Goal: Contribute content

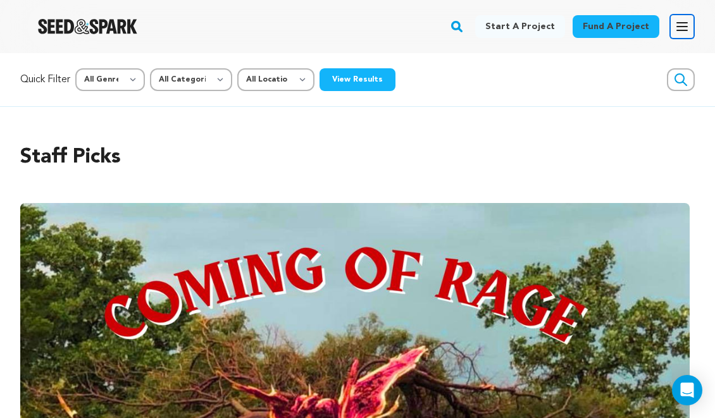
click at [680, 23] on icon "button" at bounding box center [682, 27] width 10 height 8
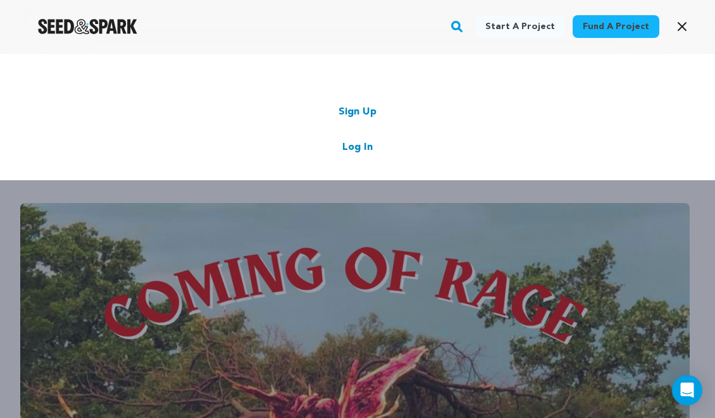
click at [356, 147] on link "Log In" at bounding box center [357, 147] width 30 height 15
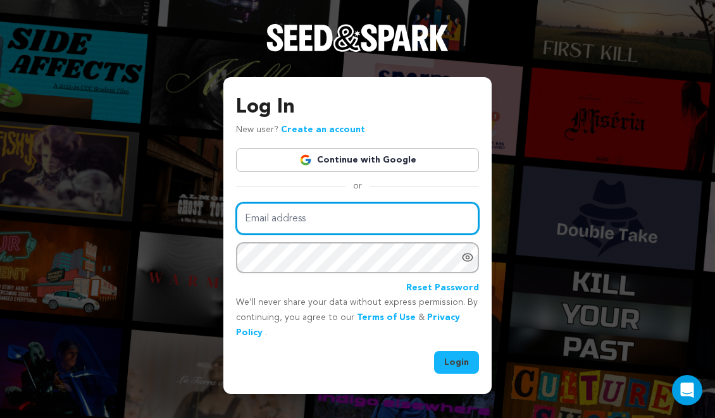
type input "[EMAIL_ADDRESS][DOMAIN_NAME]"
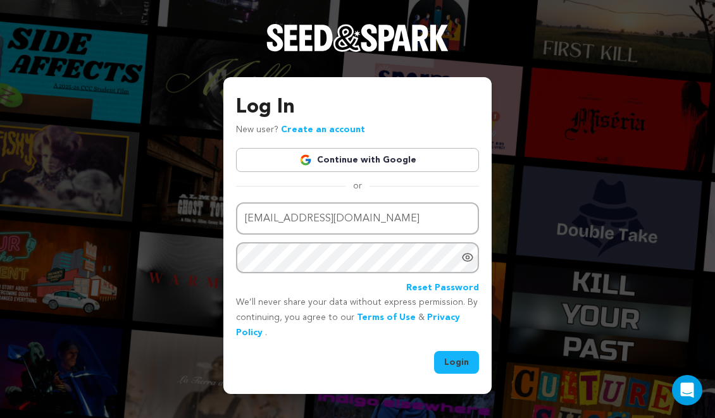
click at [464, 363] on button "Login" at bounding box center [456, 362] width 45 height 23
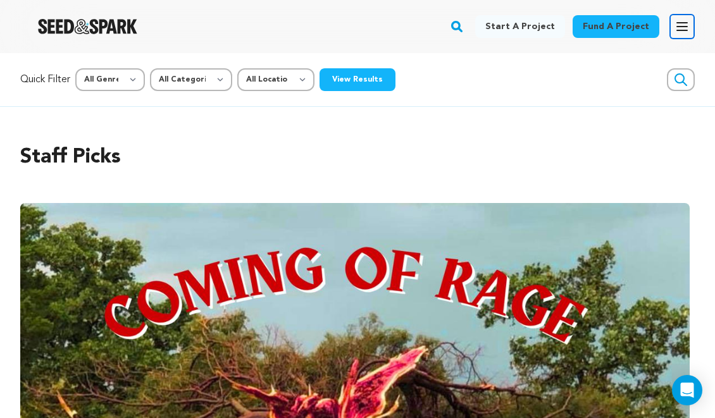
click at [684, 23] on icon "button" at bounding box center [682, 27] width 10 height 8
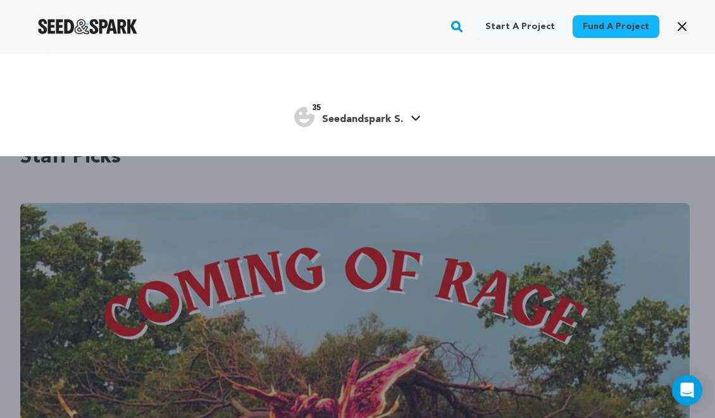
click at [356, 114] on h4 "Seedandspark S." at bounding box center [362, 119] width 81 height 15
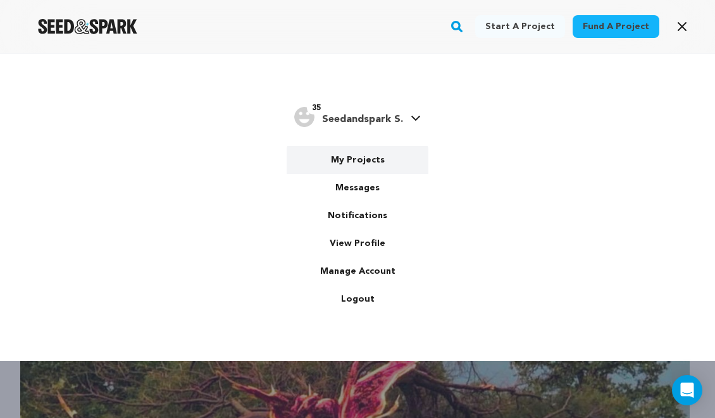
click at [355, 158] on link "My Projects" at bounding box center [358, 160] width 142 height 28
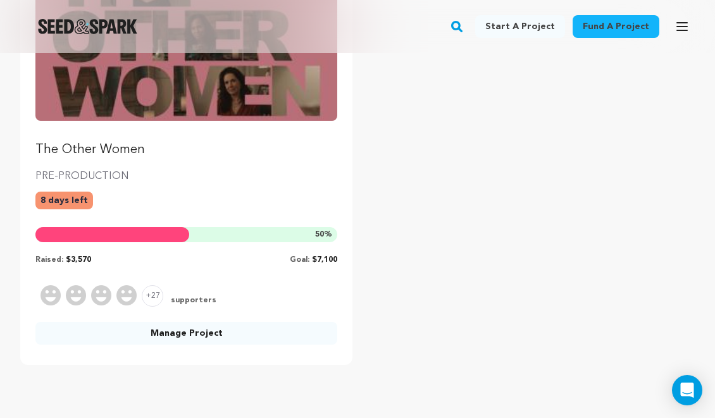
scroll to position [271, 0]
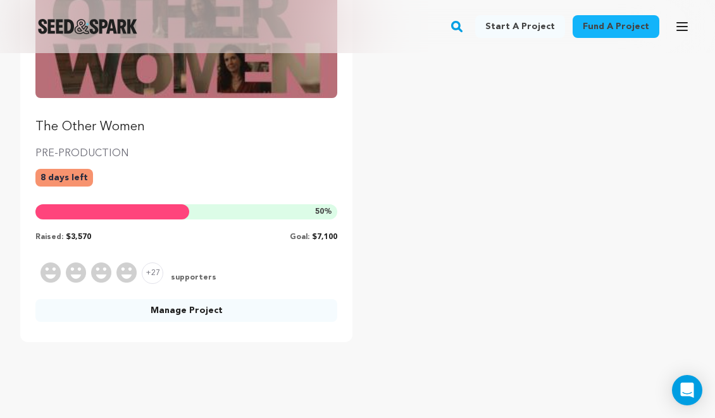
click at [216, 308] on link "Manage Project" at bounding box center [186, 310] width 302 height 23
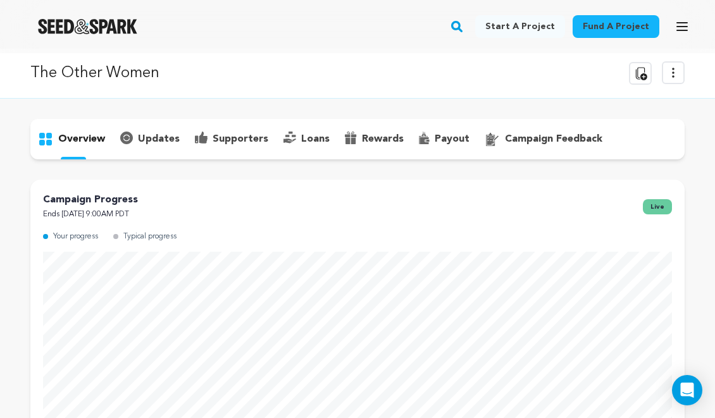
scroll to position [6, 0]
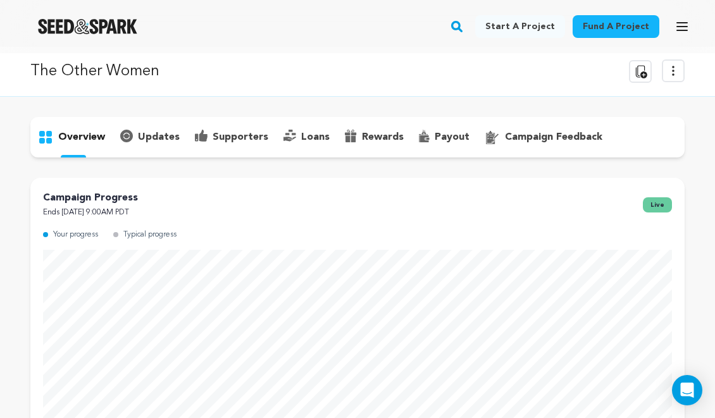
click at [236, 135] on p "supporters" at bounding box center [241, 137] width 56 height 15
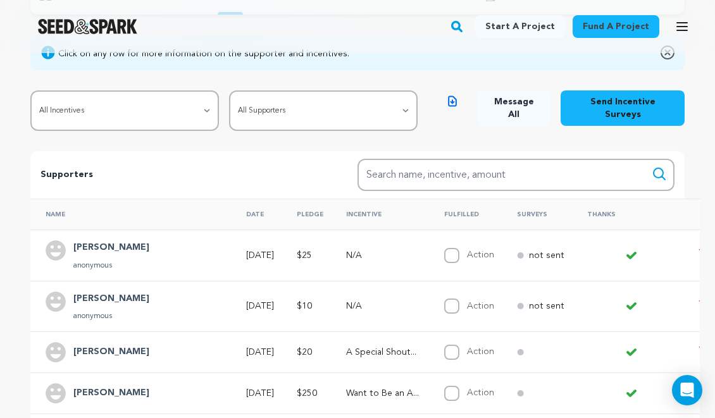
scroll to position [156, 0]
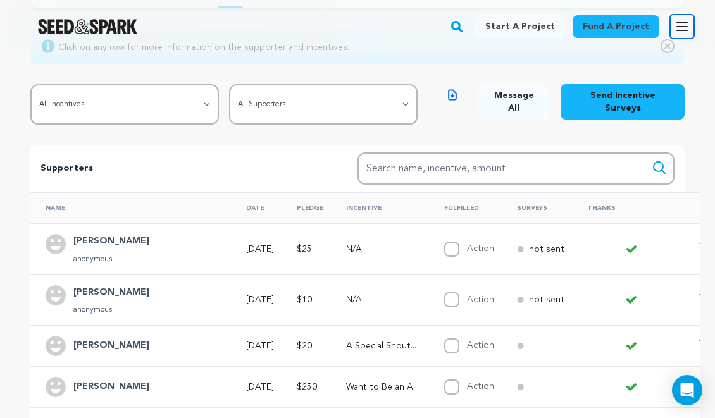
click at [688, 26] on icon "button" at bounding box center [682, 26] width 15 height 15
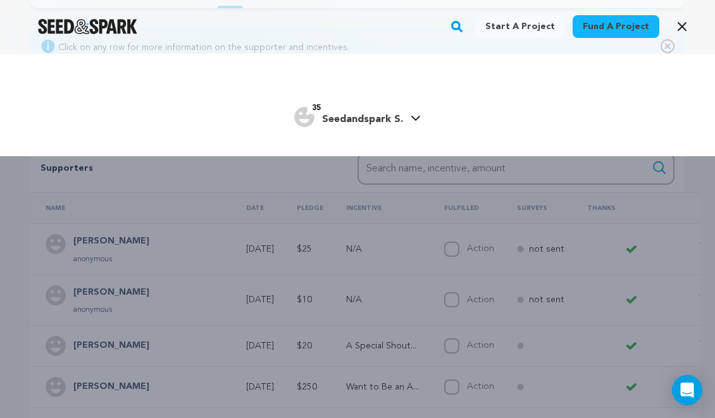
click at [358, 125] on h4 "Seedandspark S." at bounding box center [362, 119] width 81 height 15
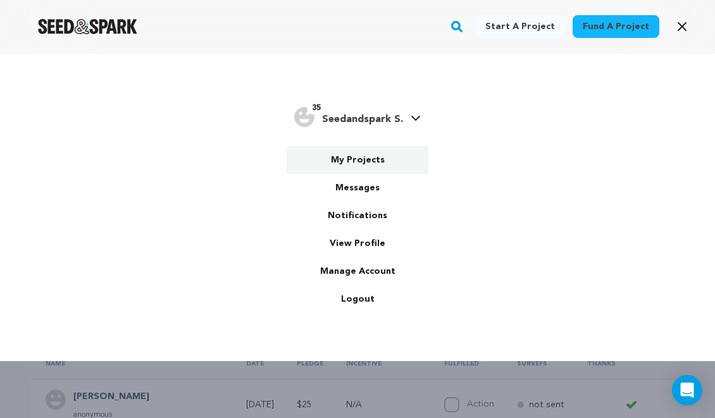
click at [343, 166] on link "My Projects" at bounding box center [358, 160] width 142 height 28
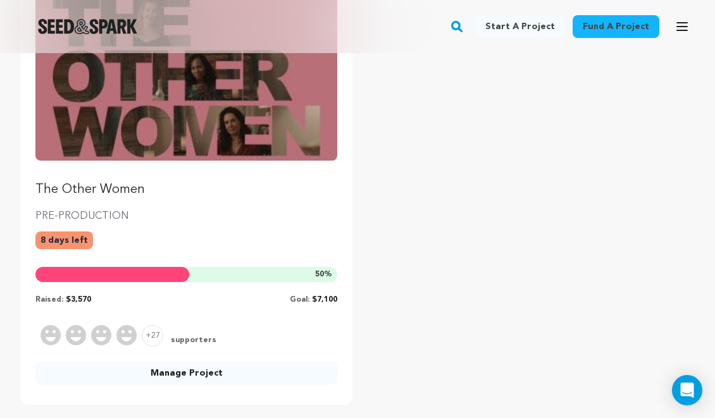
scroll to position [199, 0]
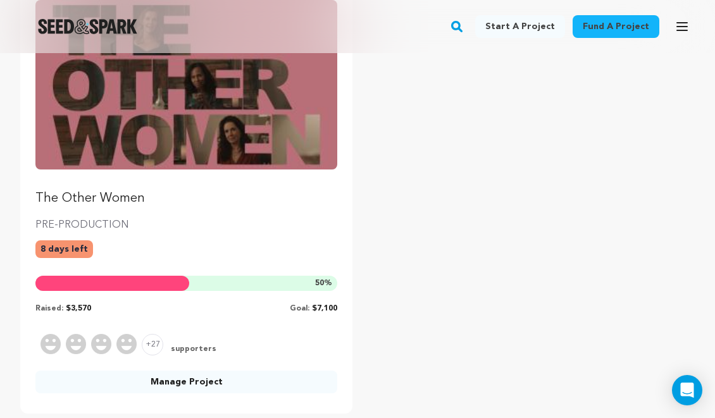
click at [261, 168] on img "Fund The Other Women" at bounding box center [186, 85] width 302 height 170
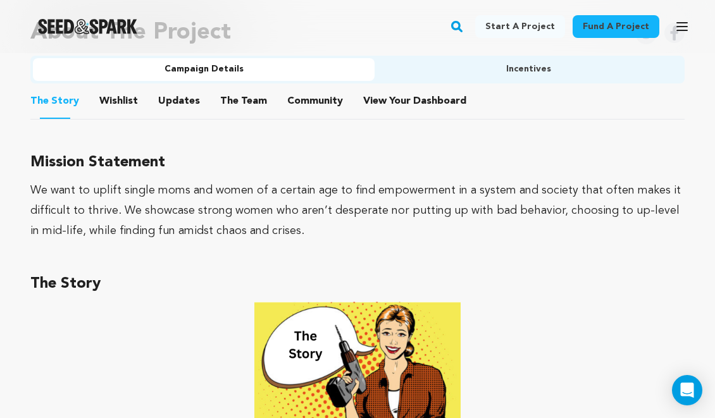
scroll to position [988, 0]
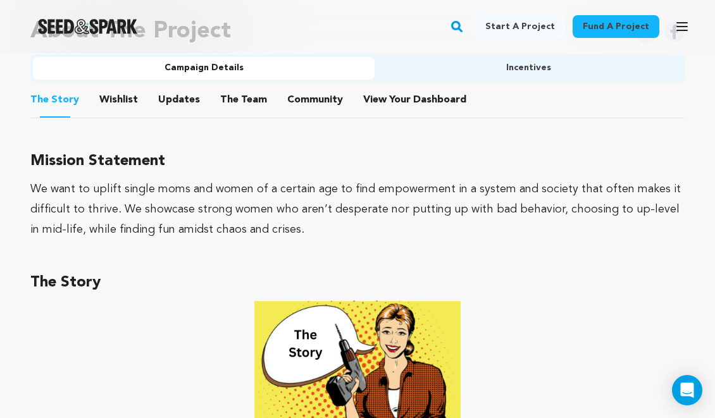
click at [181, 95] on button "Updates" at bounding box center [179, 102] width 30 height 30
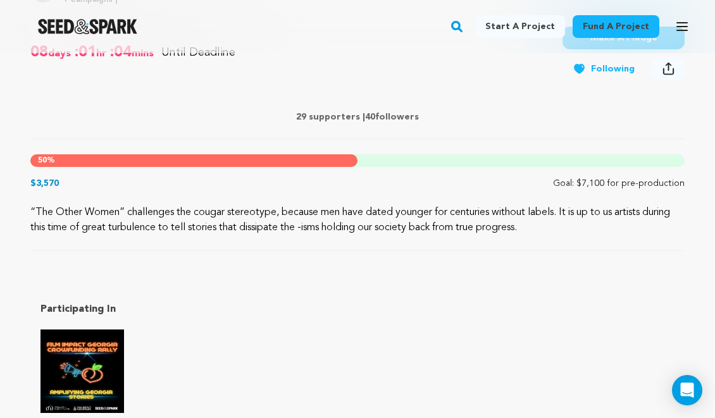
scroll to position [486, 0]
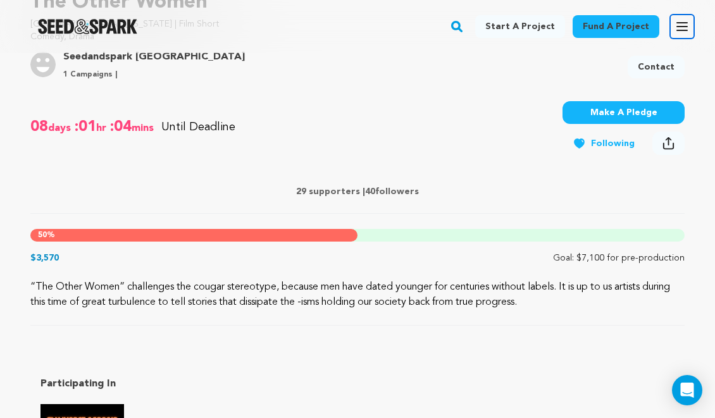
click at [680, 33] on icon "button" at bounding box center [682, 26] width 15 height 15
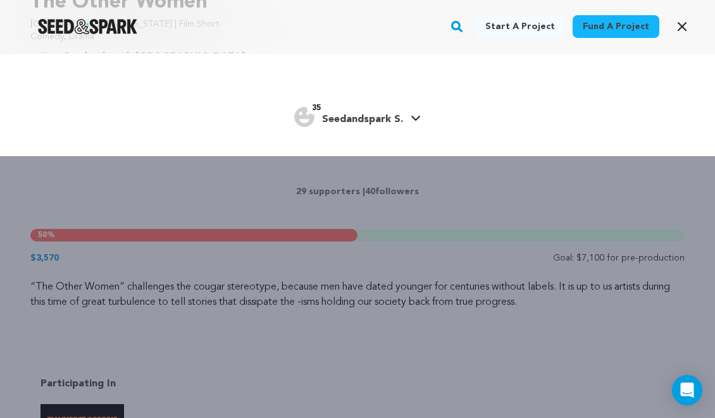
click at [366, 118] on span "Seedandspark S." at bounding box center [362, 120] width 81 height 10
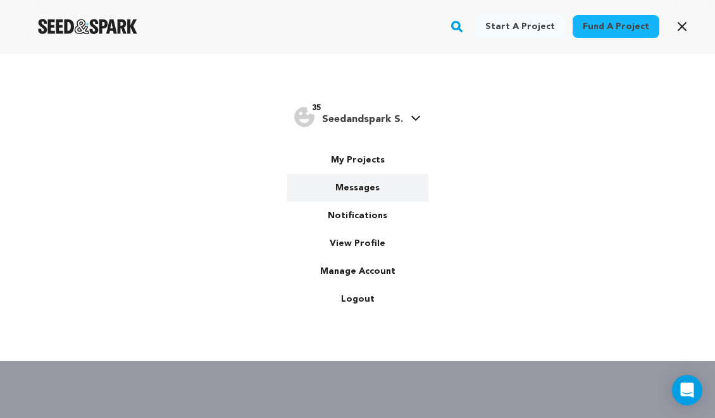
click at [358, 182] on link "Messages" at bounding box center [358, 188] width 142 height 28
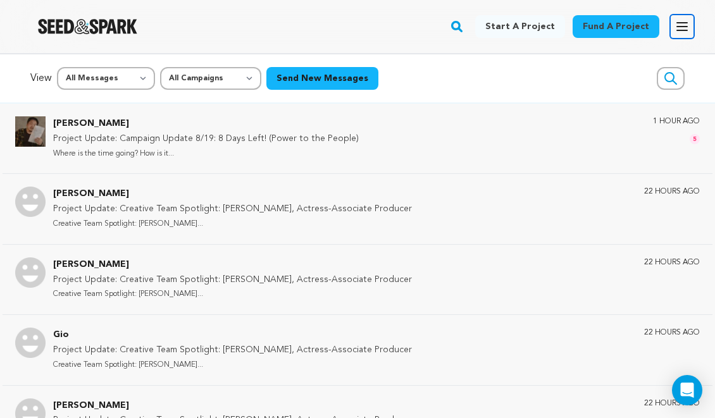
click at [687, 27] on icon "button" at bounding box center [682, 26] width 15 height 15
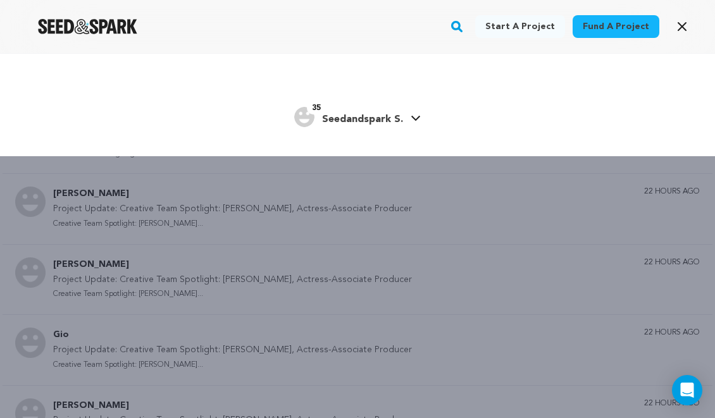
click at [365, 113] on h4 "Seedandspark S." at bounding box center [362, 119] width 81 height 15
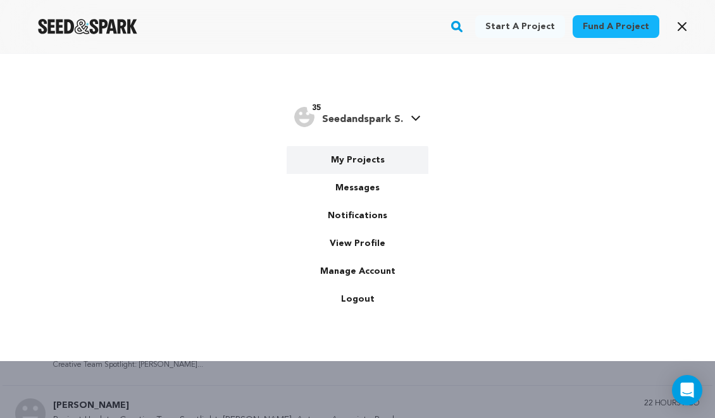
click at [336, 160] on link "My Projects" at bounding box center [358, 160] width 142 height 28
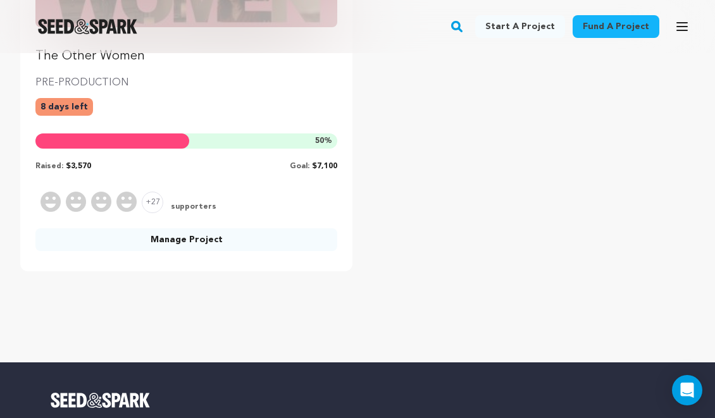
scroll to position [357, 0]
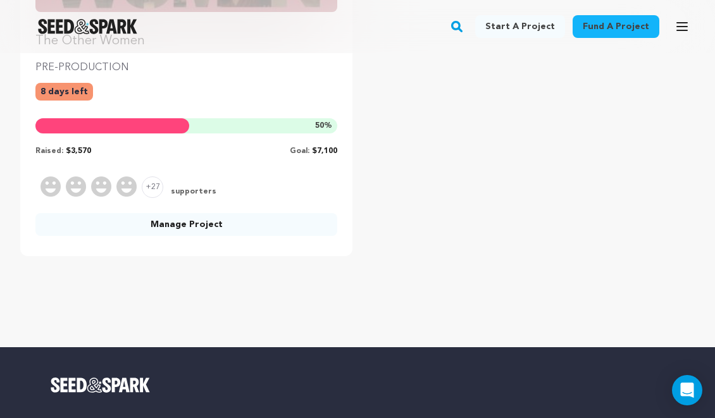
click at [172, 217] on link "Manage Project" at bounding box center [186, 224] width 302 height 23
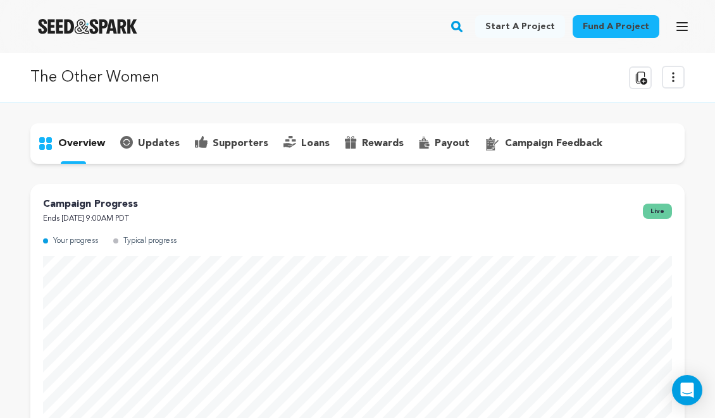
click at [163, 151] on p "updates" at bounding box center [159, 143] width 42 height 15
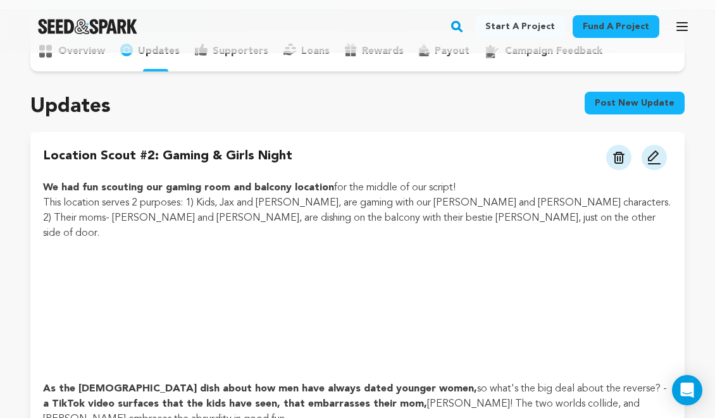
scroll to position [99, 0]
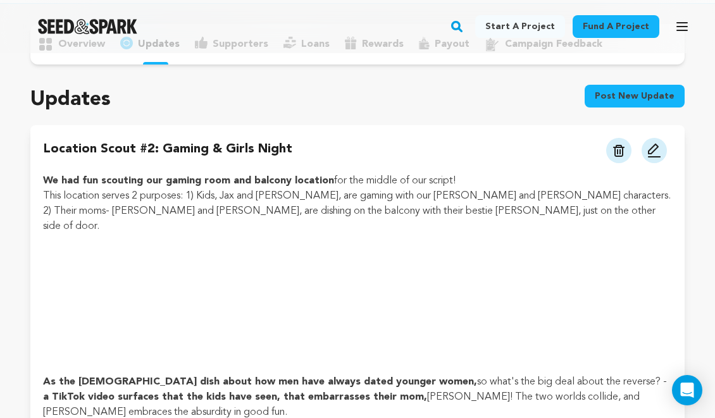
click at [658, 157] on img at bounding box center [654, 150] width 15 height 15
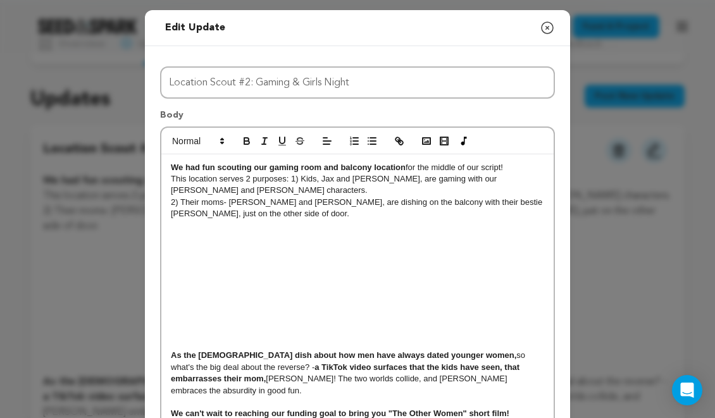
click at [460, 293] on div "We had fun scouting our gaming room and balcony location for the middle of our …" at bounding box center [357, 332] width 392 height 356
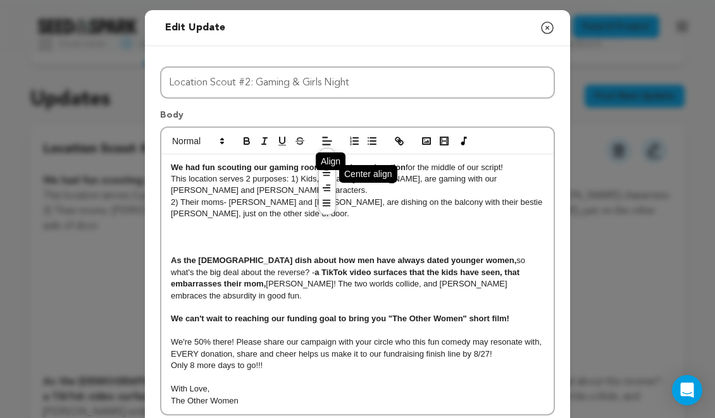
click at [326, 175] on line at bounding box center [327, 175] width 6 height 0
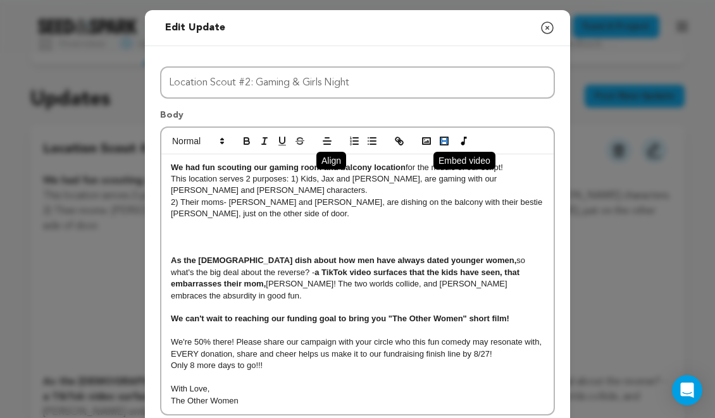
click at [445, 141] on rect "button" at bounding box center [444, 141] width 5 height 1
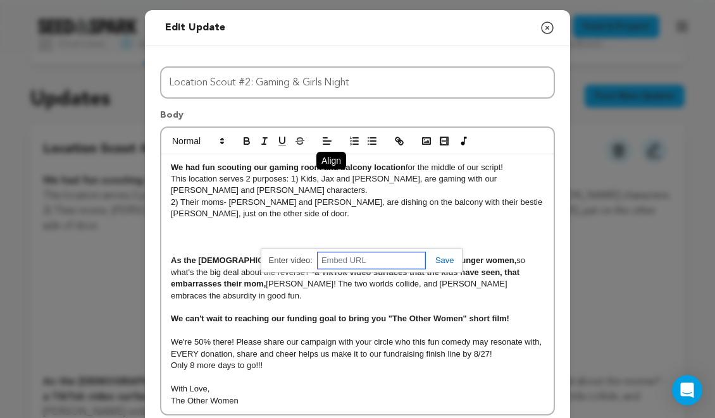
paste input "https://www.youtube.com/shorts/n2zQtTET-Oc"
click at [444, 263] on link at bounding box center [439, 260] width 29 height 9
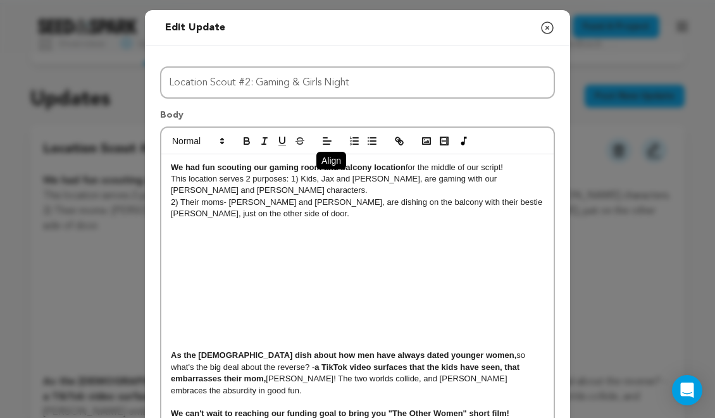
click at [365, 280] on div "We had fun scouting our gaming room and balcony location for the middle of our …" at bounding box center [357, 332] width 392 height 356
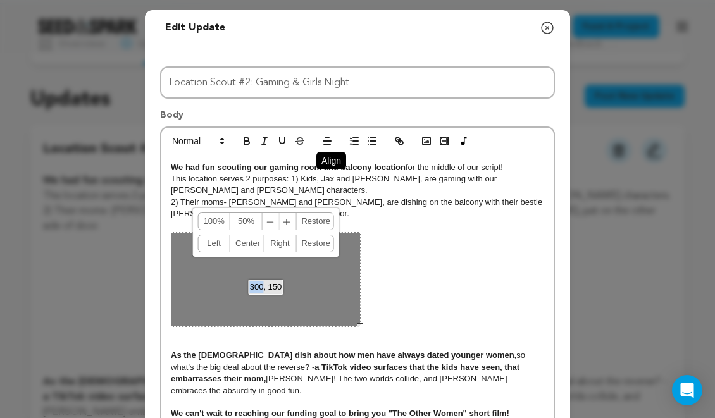
click at [307, 285] on div "300, 150 100% 50% ﹣ ﹢ Restore Left Center Right Restore" at bounding box center [266, 279] width 190 height 95
click at [252, 304] on div "300, 150 100% 50% ﹣ ﹢ Restore Left Center Right Restore" at bounding box center [266, 279] width 190 height 95
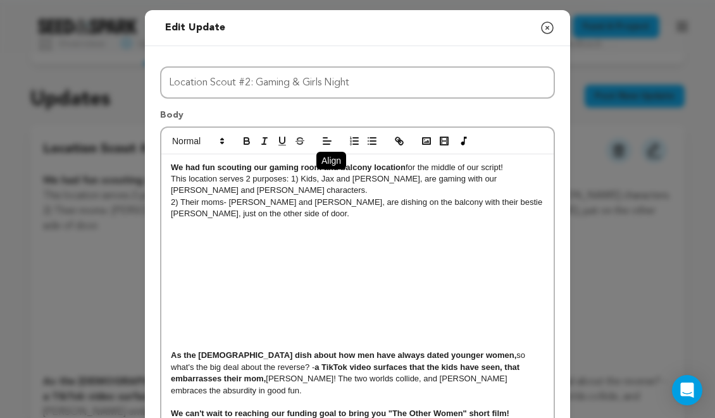
click at [379, 273] on div "We had fun scouting our gaming room and balcony location for the middle of our …" at bounding box center [357, 332] width 392 height 356
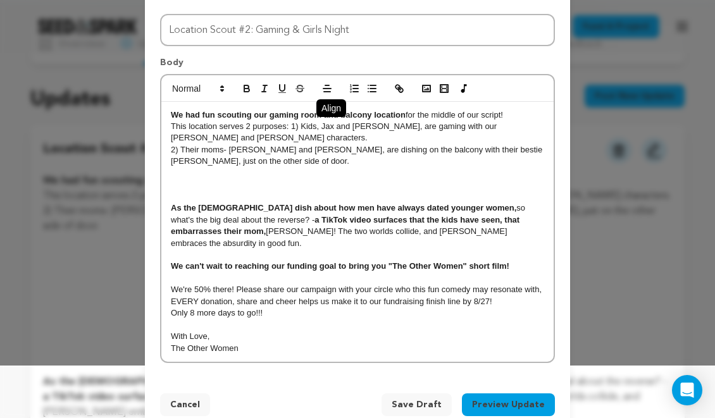
scroll to position [44, 0]
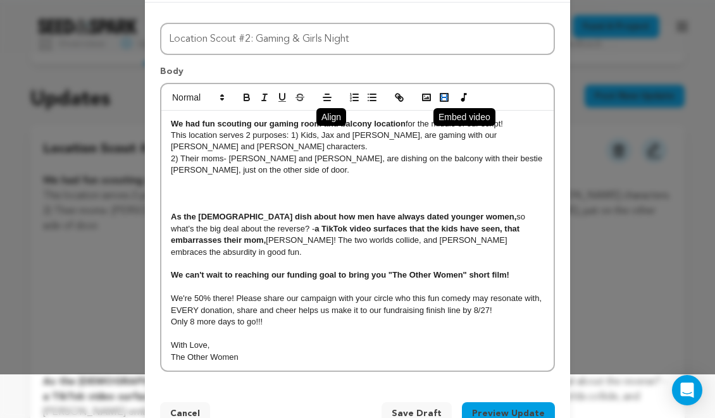
click at [448, 101] on rect "button" at bounding box center [445, 98] width 8 height 8
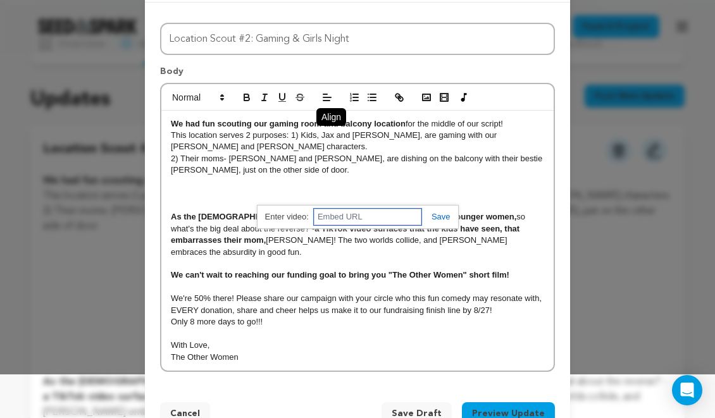
click at [368, 223] on input "text" at bounding box center [368, 217] width 108 height 16
paste input "https://www.youtube.com/shorts/n2zQtTET-Oc"
click at [446, 215] on link at bounding box center [436, 216] width 29 height 9
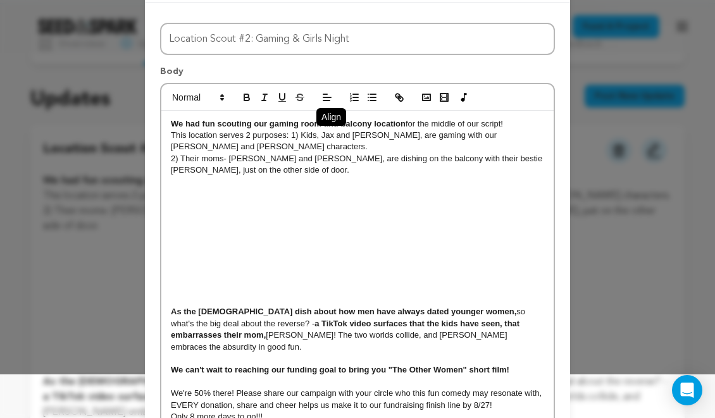
click at [408, 273] on div "We had fun scouting our gaming room and balcony location for the middle of our …" at bounding box center [357, 289] width 392 height 356
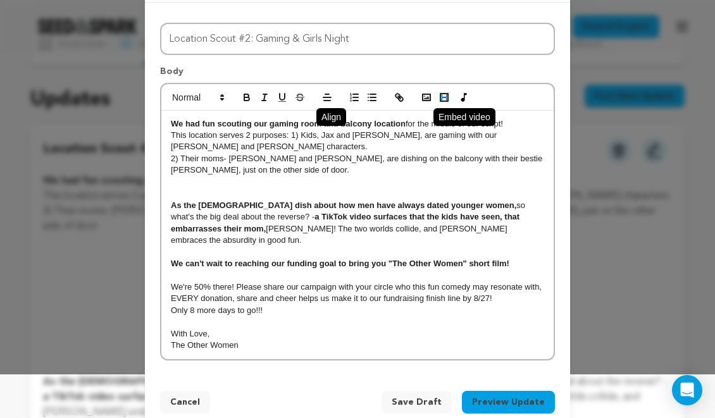
click at [441, 97] on icon "button" at bounding box center [444, 97] width 11 height 11
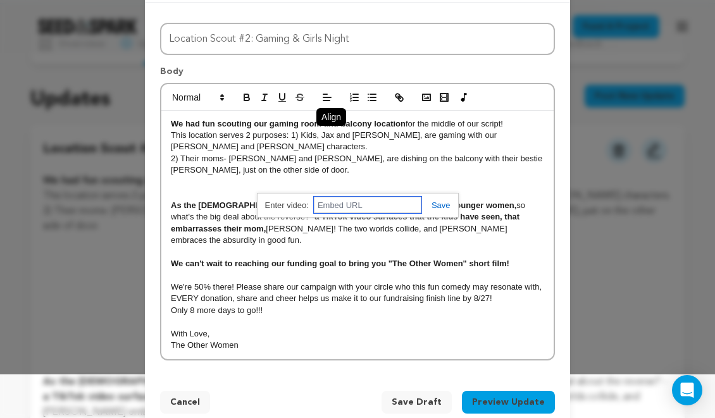
click at [353, 204] on input "text" at bounding box center [368, 205] width 108 height 16
paste input "https://youtube.com/shorts/n2zQtTET-Oc?si=RpwzetACZiPh9sTW"
type input "https://youtube.com/shorts/n2zQtTET-Oc?si=RpwzetACZiPh9sTW"
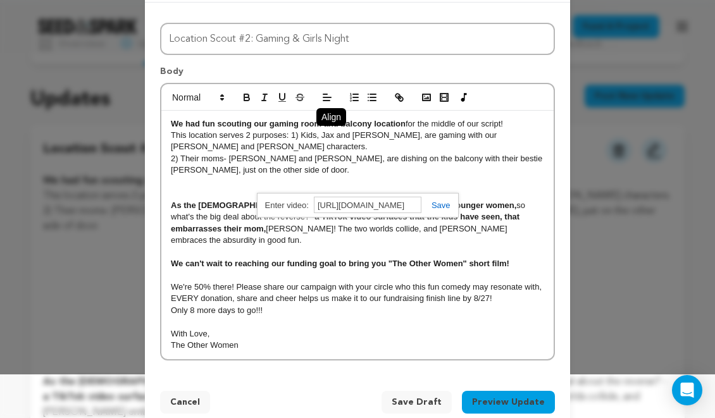
click at [446, 203] on link at bounding box center [436, 205] width 29 height 9
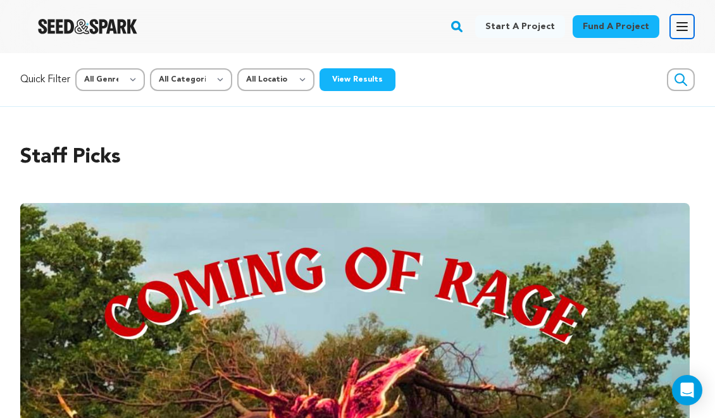
click at [686, 32] on icon "button" at bounding box center [682, 26] width 15 height 15
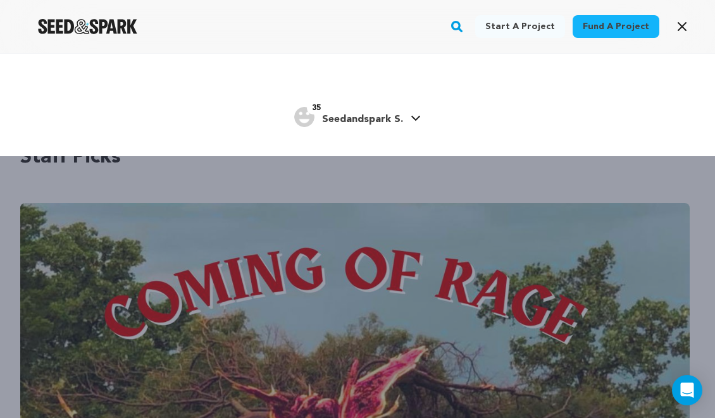
click at [390, 117] on span "Seedandspark S." at bounding box center [362, 120] width 81 height 10
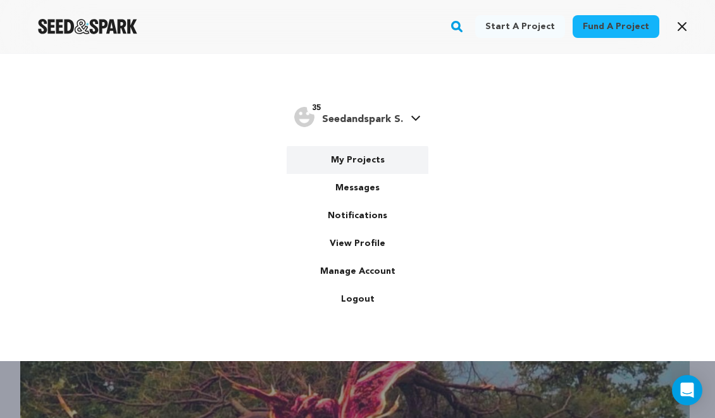
click at [354, 159] on link "My Projects" at bounding box center [358, 160] width 142 height 28
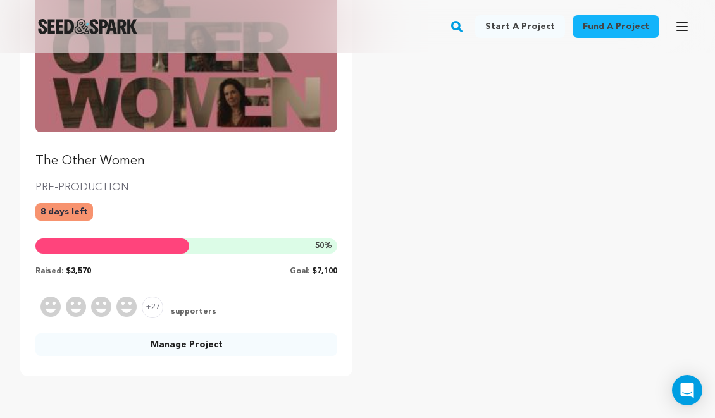
scroll to position [320, 0]
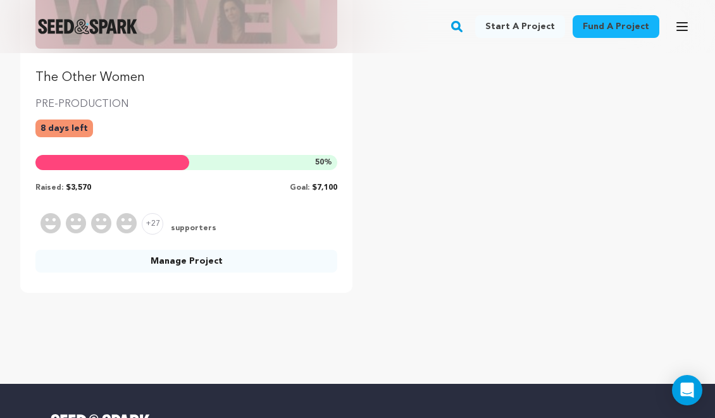
click at [271, 256] on link "Manage Project" at bounding box center [186, 261] width 302 height 23
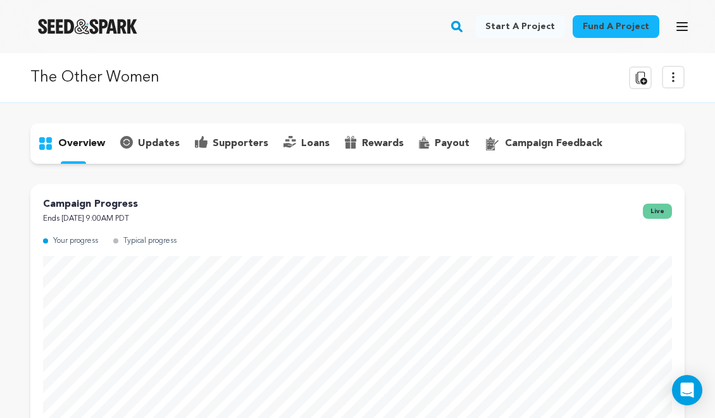
click at [235, 144] on p "supporters" at bounding box center [241, 143] width 56 height 15
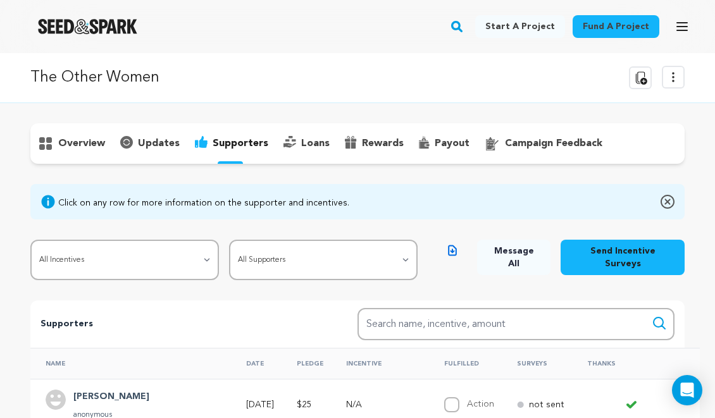
click at [84, 139] on p "overview" at bounding box center [81, 143] width 47 height 15
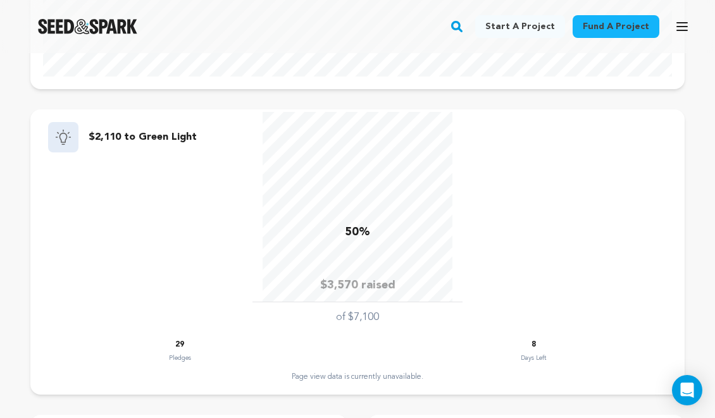
scroll to position [498, 0]
